Goal: Task Accomplishment & Management: Complete application form

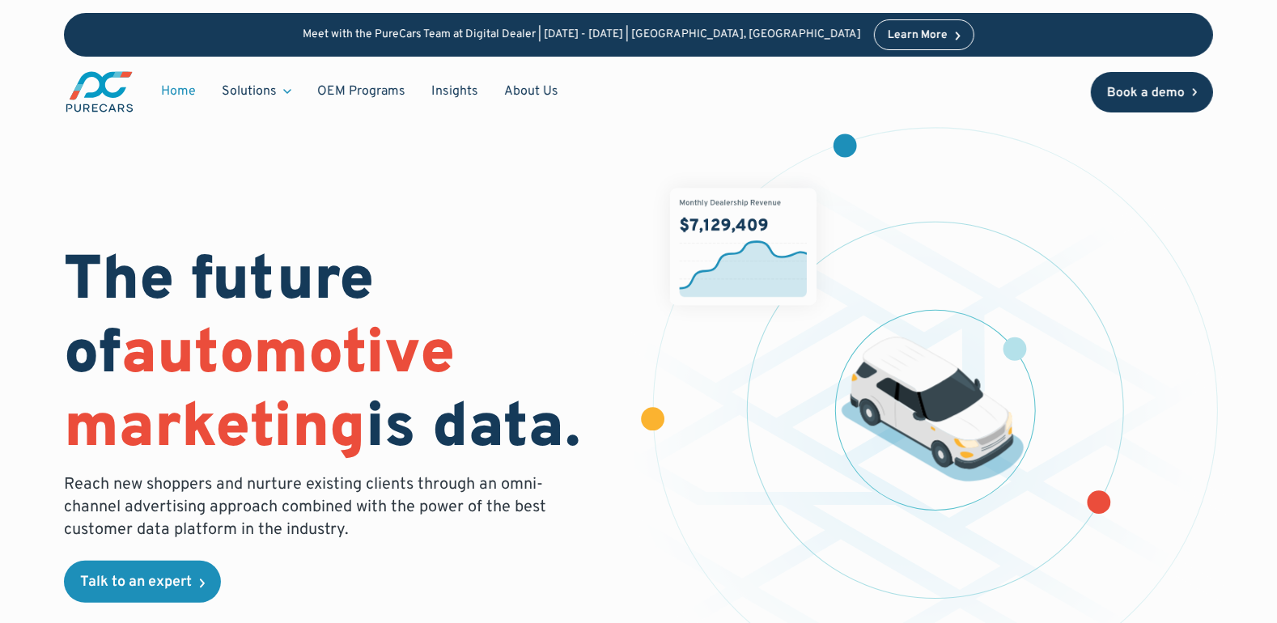
click at [1164, 78] on link "Book a demo" at bounding box center [1152, 92] width 123 height 40
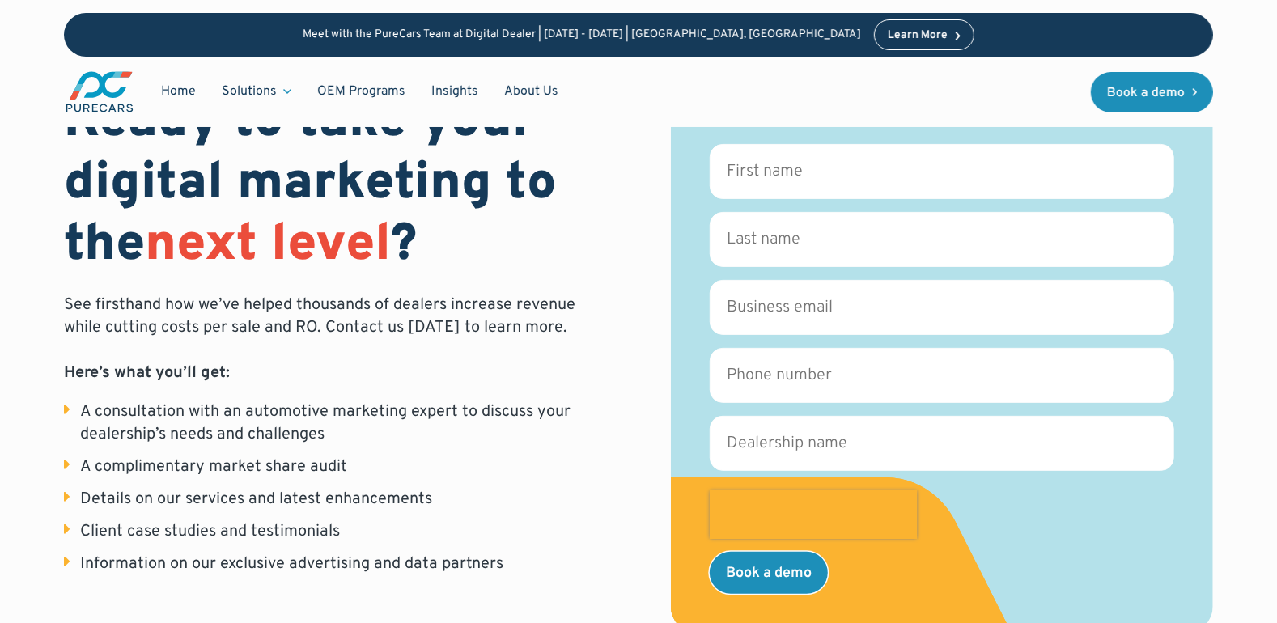
click at [1130, 485] on form "First name * Last name * Business email * Phone number * Dealership name * GA_C…" at bounding box center [942, 369] width 464 height 450
drag, startPoint x: 1165, startPoint y: 493, endPoint x: 1204, endPoint y: 531, distance: 54.3
click at [1204, 531] on div "Fill out the form below to get in touch, and we’ll contact you to set up a time…" at bounding box center [942, 333] width 542 height 599
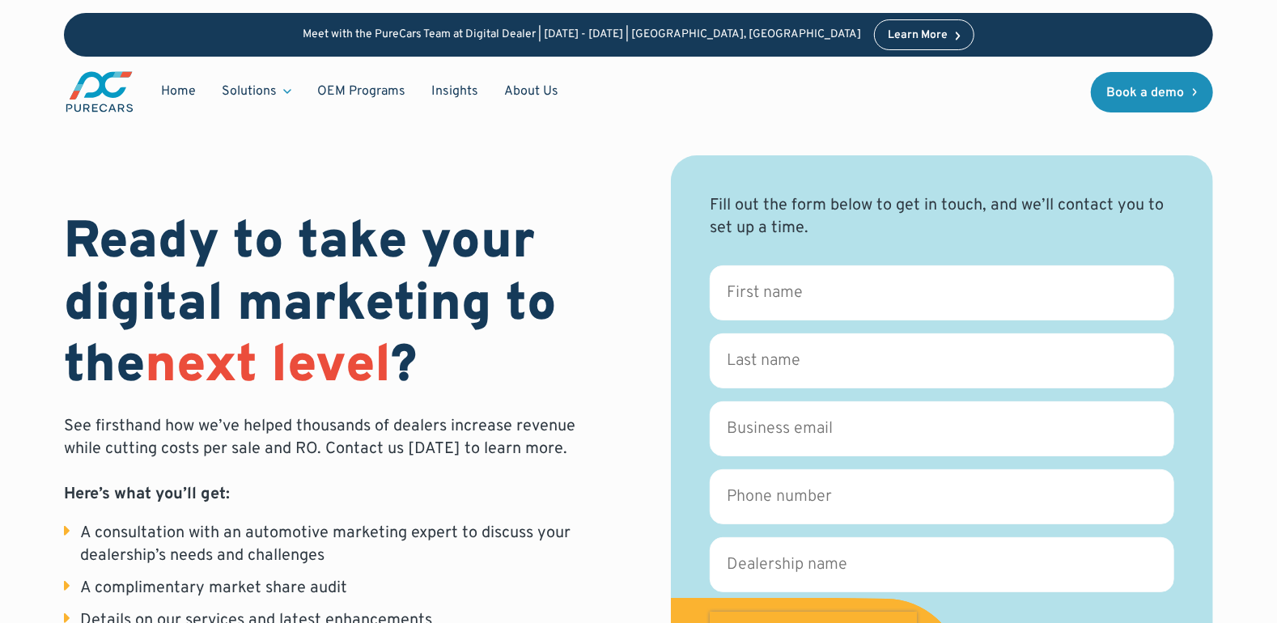
scroll to position [243, 0]
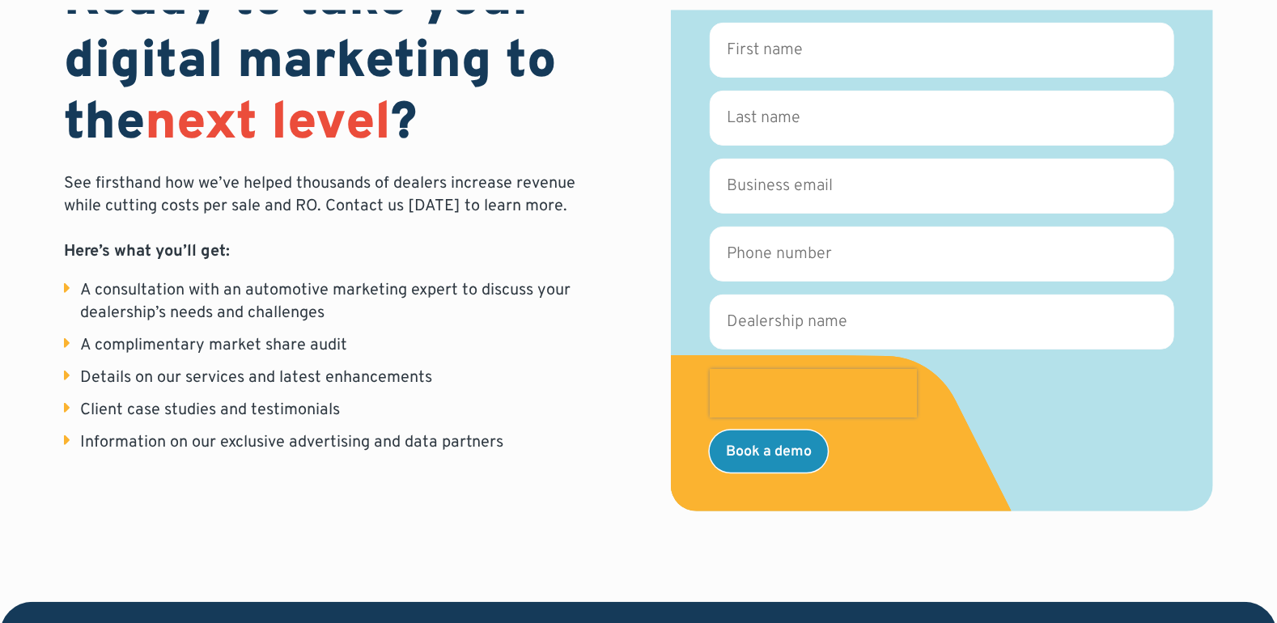
click at [506, 230] on p "See firsthand how we’ve helped thousands of dealers increase revenue while cutt…" at bounding box center [335, 217] width 542 height 91
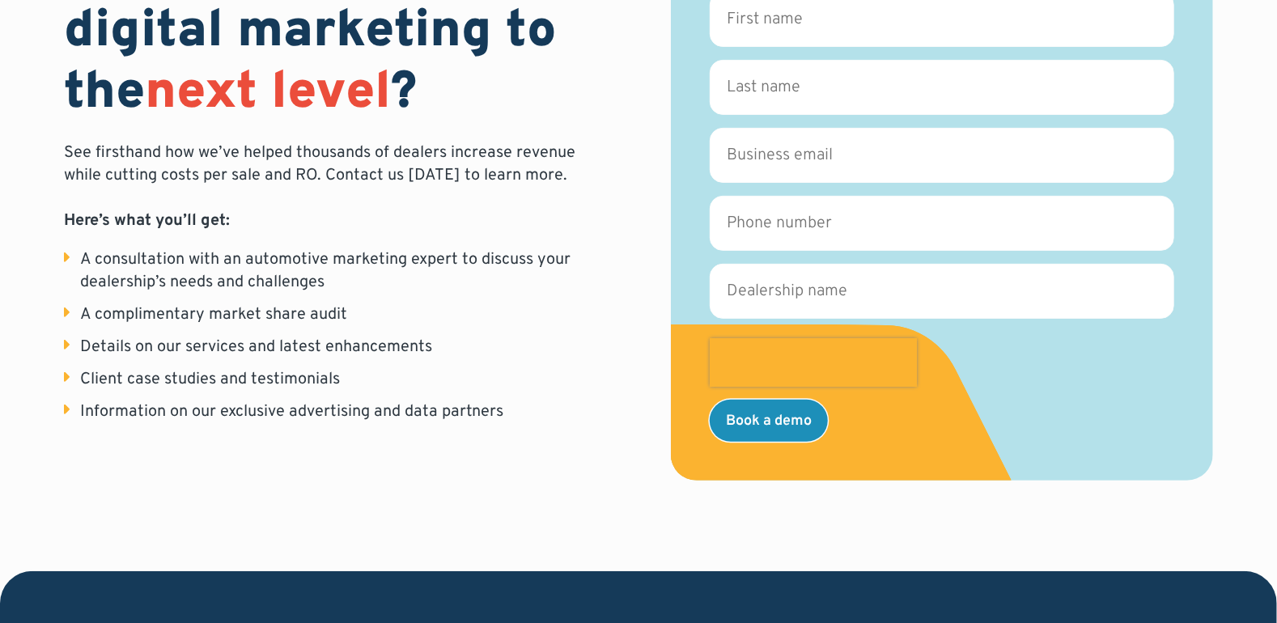
scroll to position [363, 0]
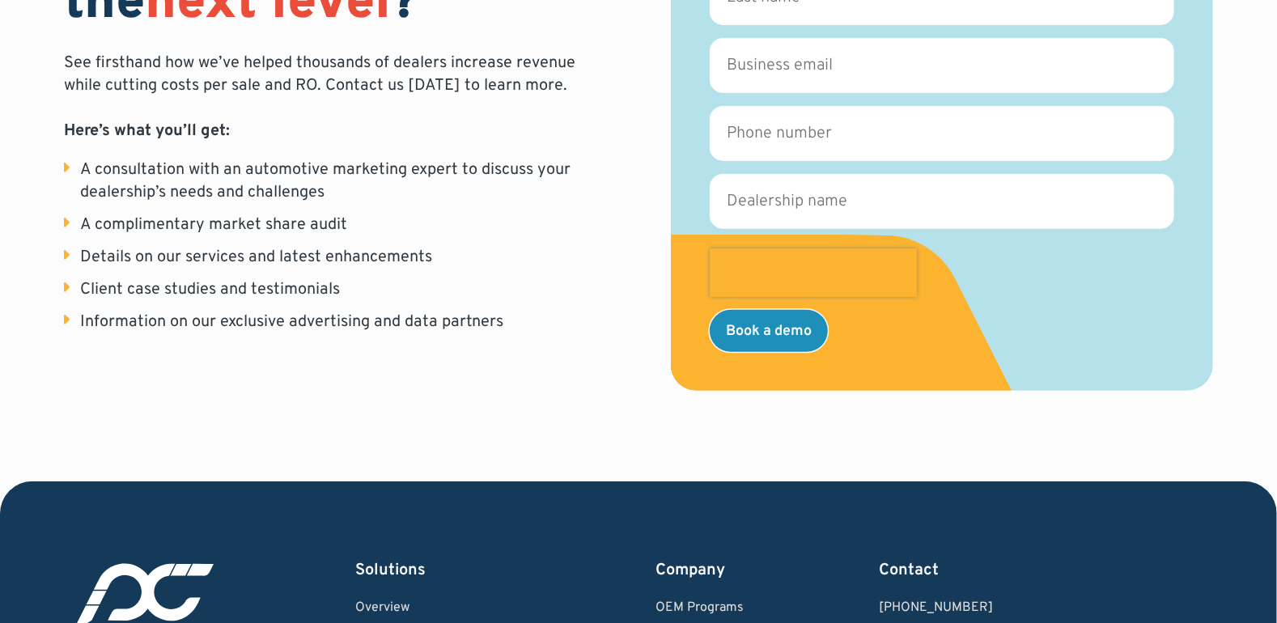
drag, startPoint x: 970, startPoint y: 302, endPoint x: 979, endPoint y: 409, distance: 107.2
click at [979, 415] on div "Ready to take your digital marketing to the next level ? See firsthand how we’v…" at bounding box center [638, 59] width 1149 height 845
drag, startPoint x: 1016, startPoint y: 339, endPoint x: 934, endPoint y: 378, distance: 90.5
click at [1047, 379] on div "Fill out the form below to get in touch, and we’ll contact you to set up a time…" at bounding box center [942, 91] width 542 height 599
drag, startPoint x: 967, startPoint y: 366, endPoint x: 926, endPoint y: 465, distance: 107.4
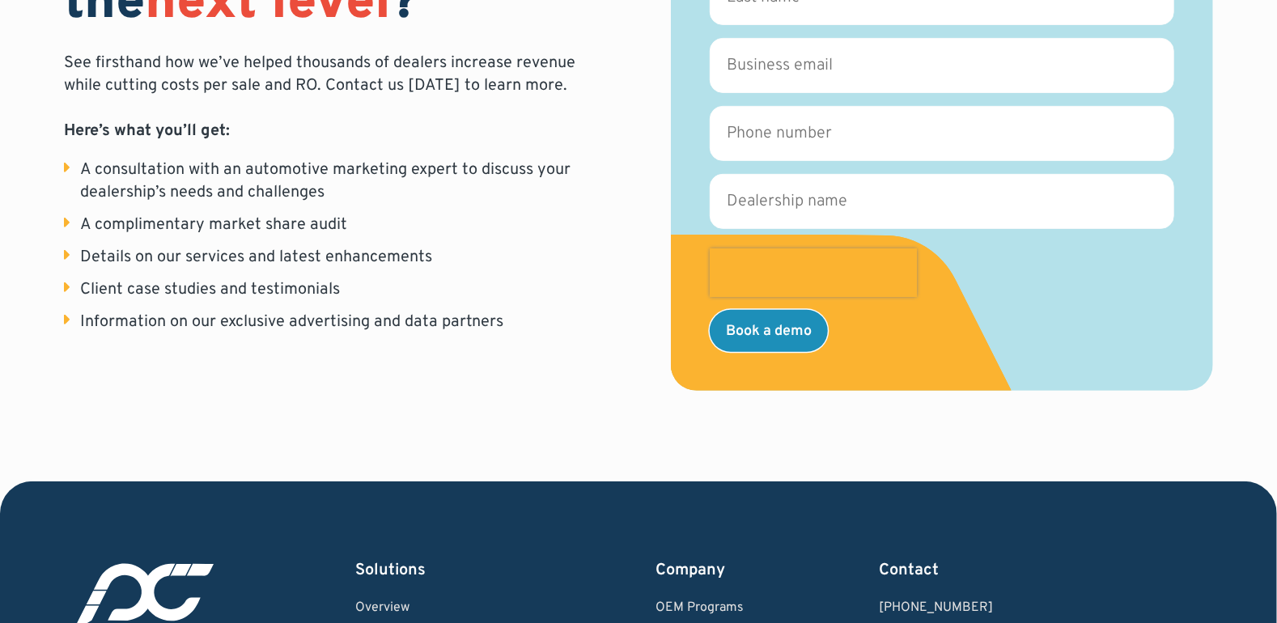
click at [926, 465] on div "Ready to take your digital marketing to the next level ? See firsthand how we’v…" at bounding box center [638, 59] width 1149 height 845
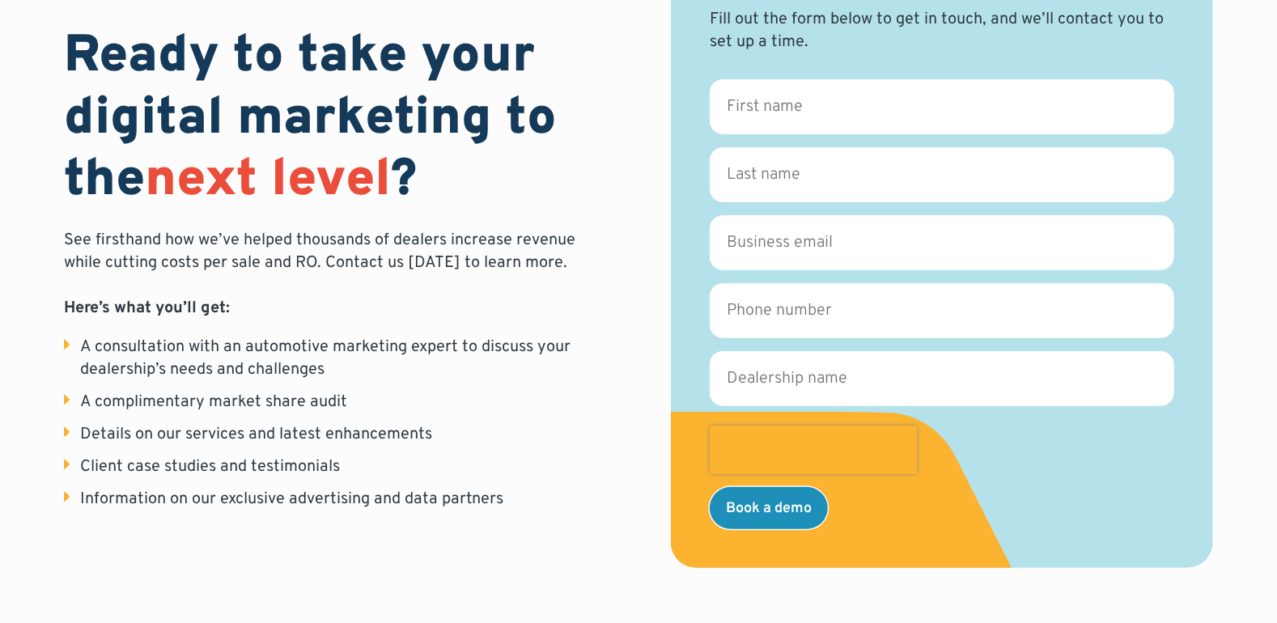
scroll to position [121, 0]
